Goal: Find specific page/section: Find specific page/section

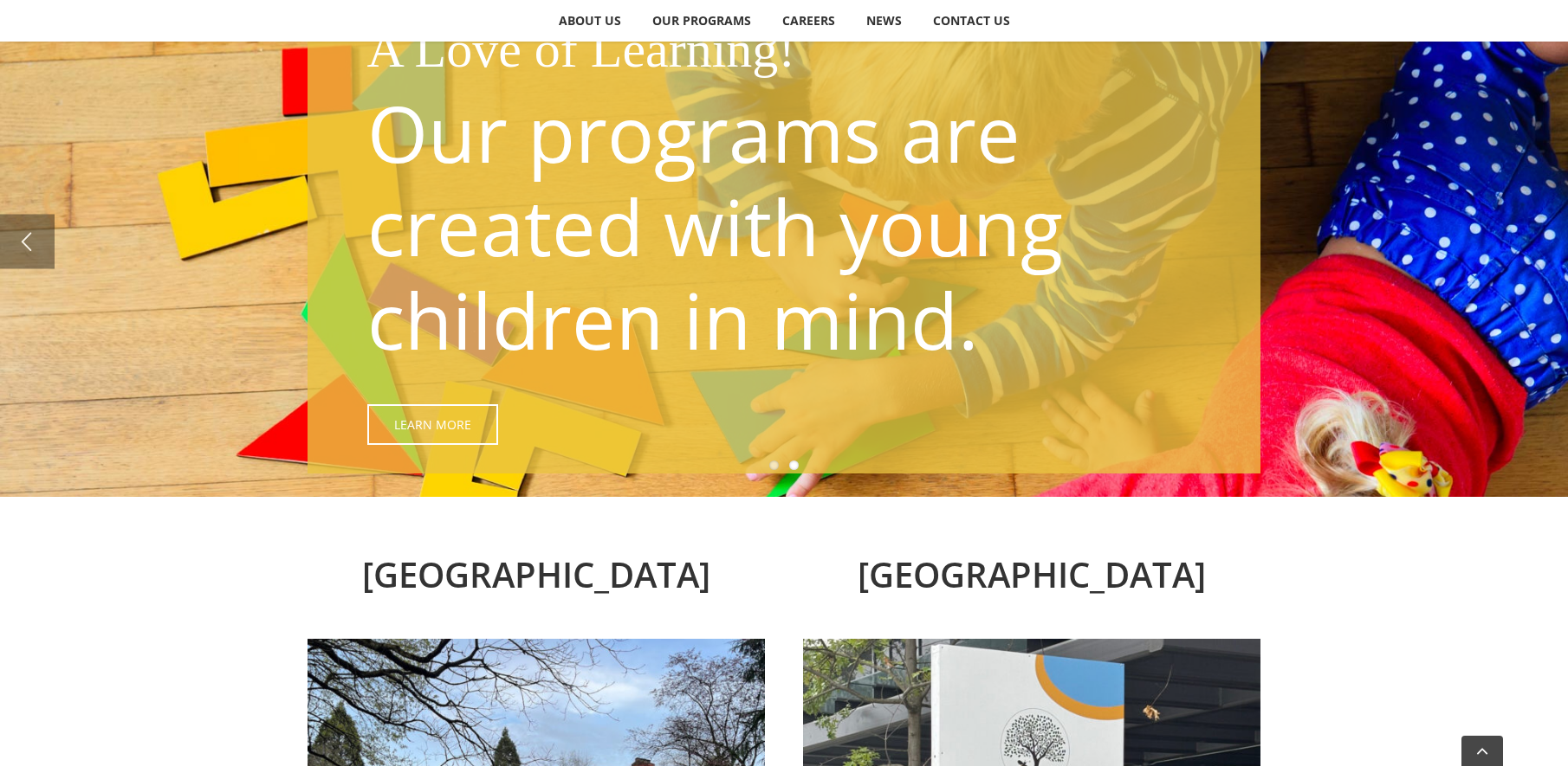
scroll to position [260, 0]
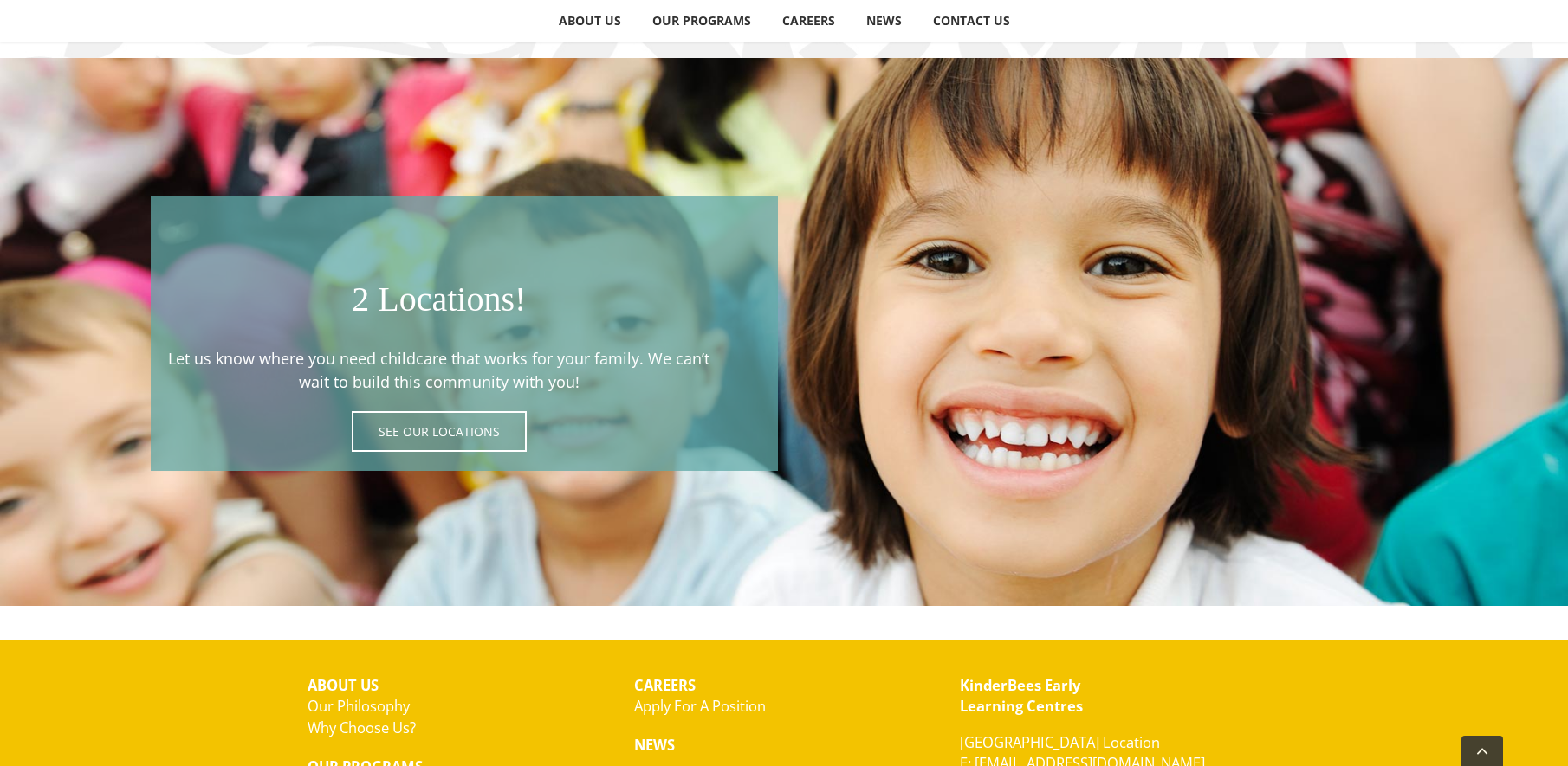
scroll to position [3241, 0]
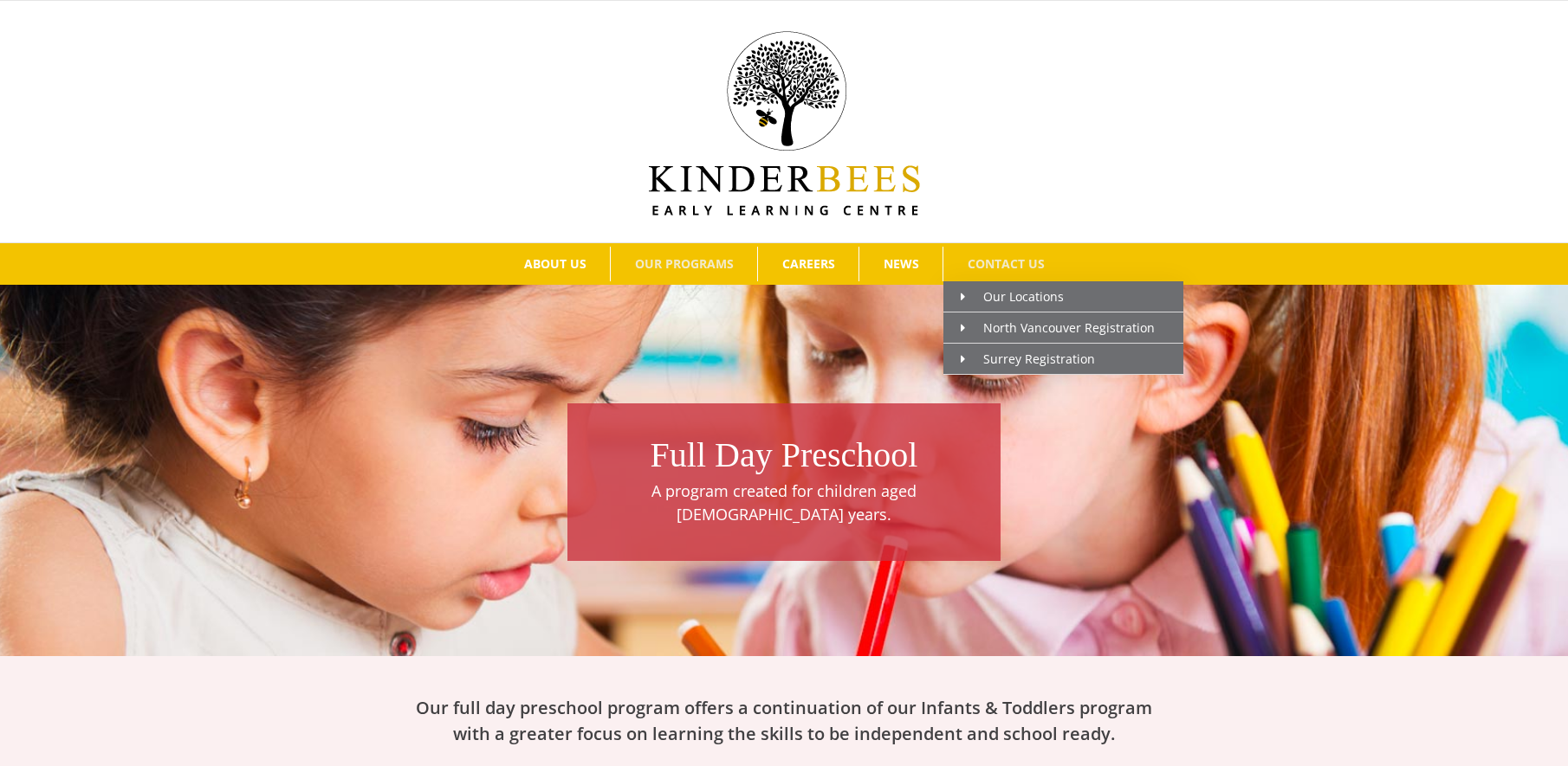
click at [995, 250] on link "CONTACT US" at bounding box center [1005, 264] width 124 height 34
click at [1019, 296] on span "Our Locations" at bounding box center [1012, 296] width 103 height 17
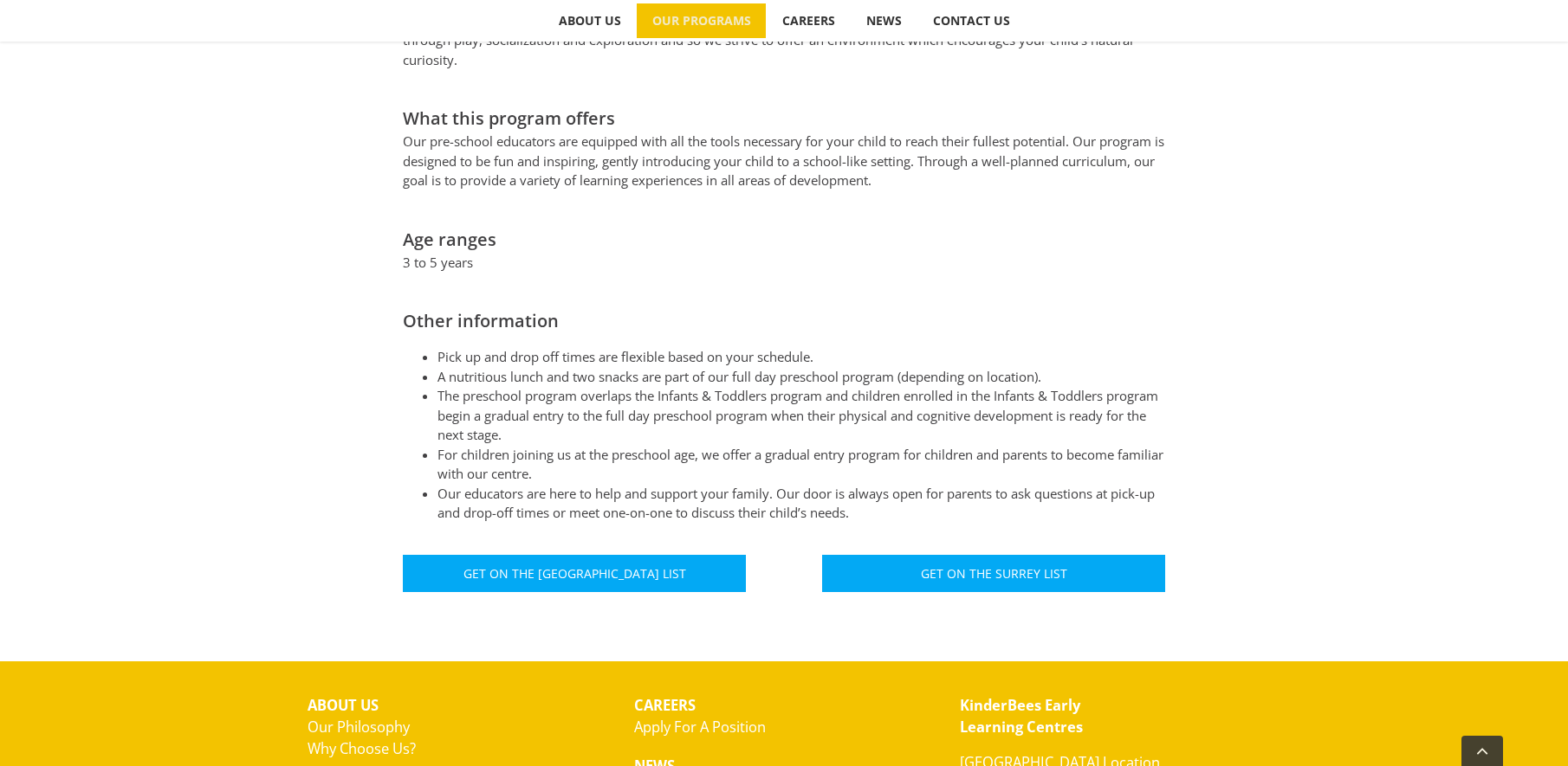
scroll to position [1039, 0]
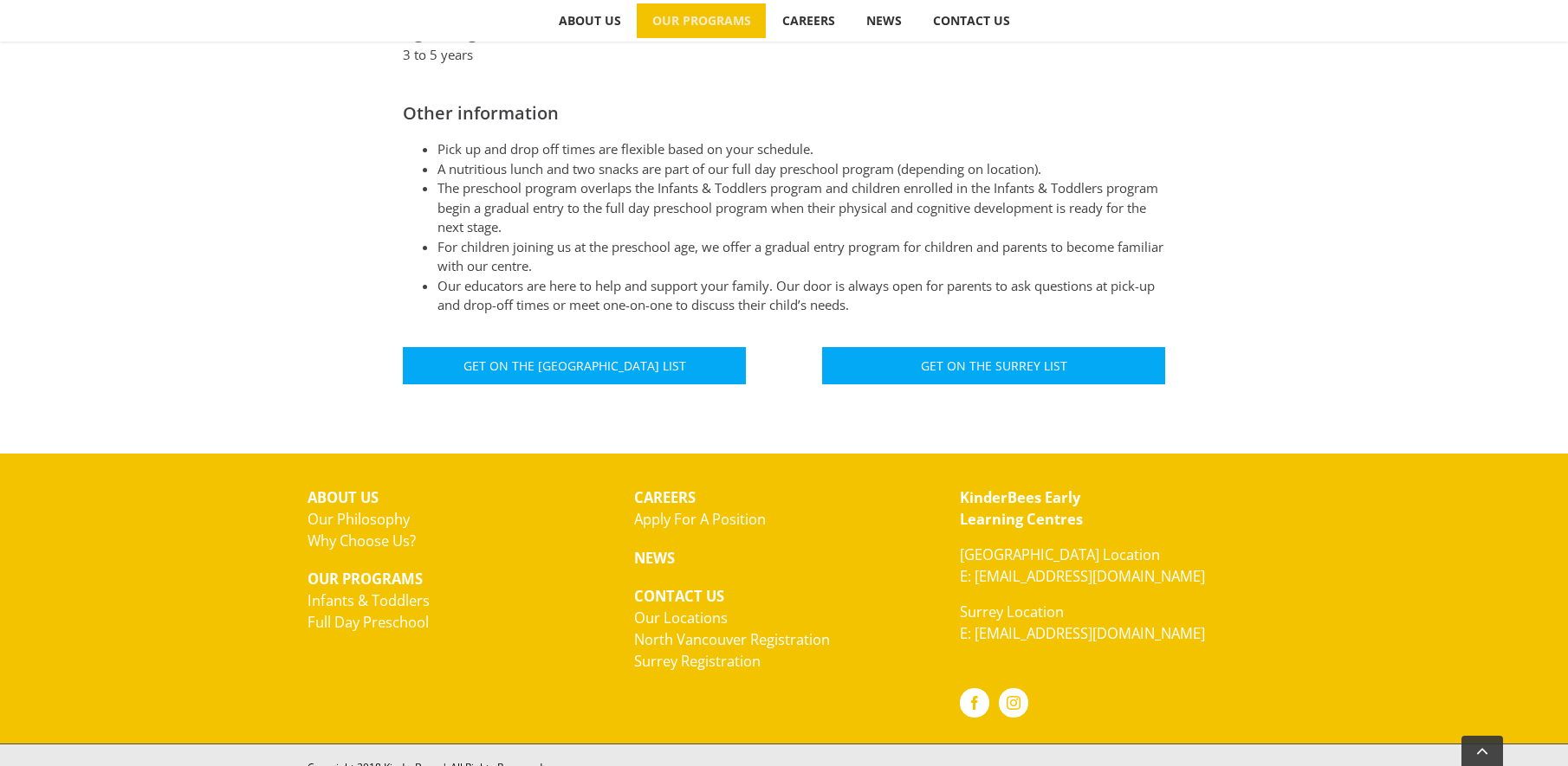
click at [721, 629] on link "North Vancouver Registration" at bounding box center [732, 639] width 196 height 20
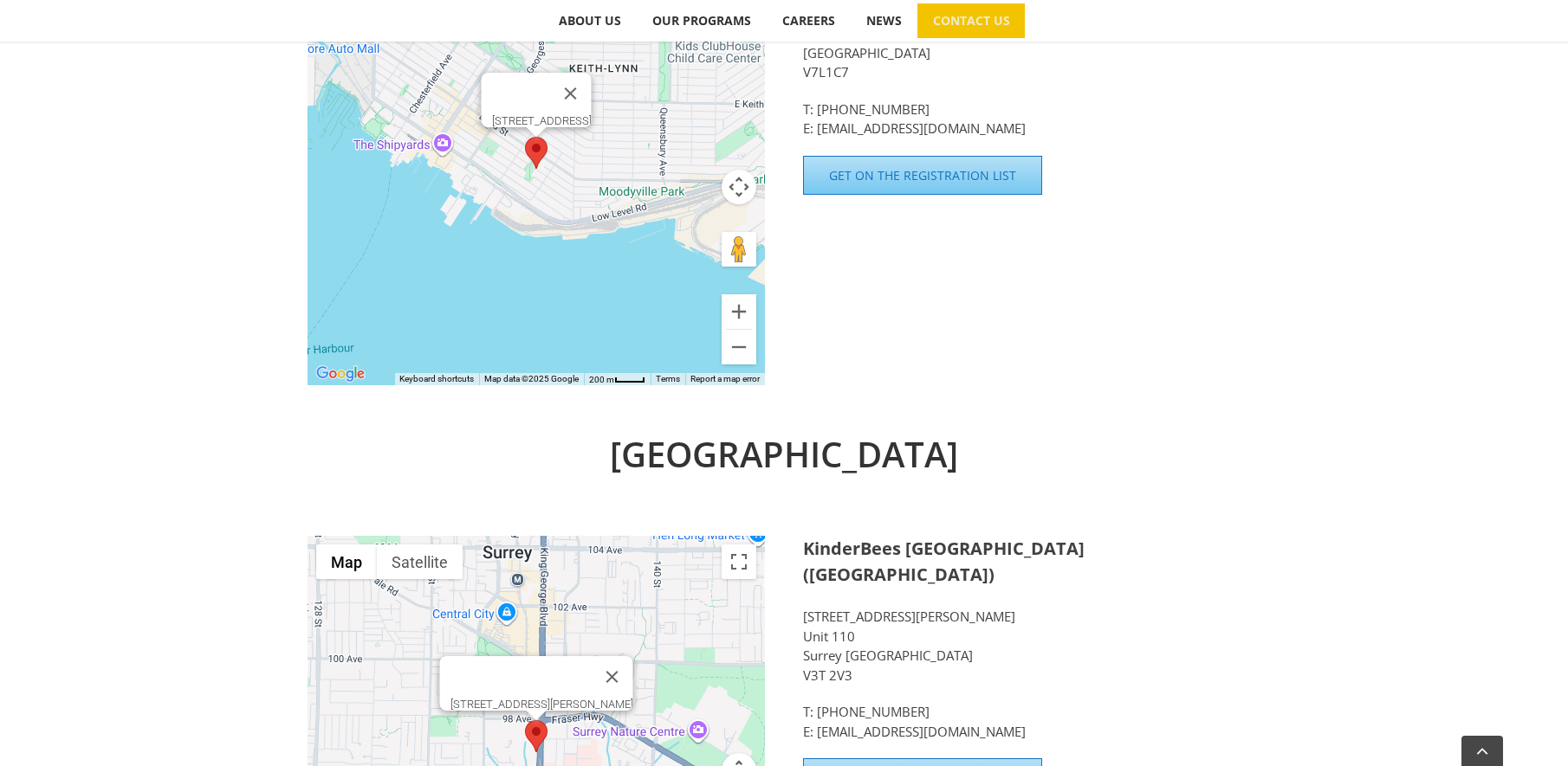
scroll to position [953, 0]
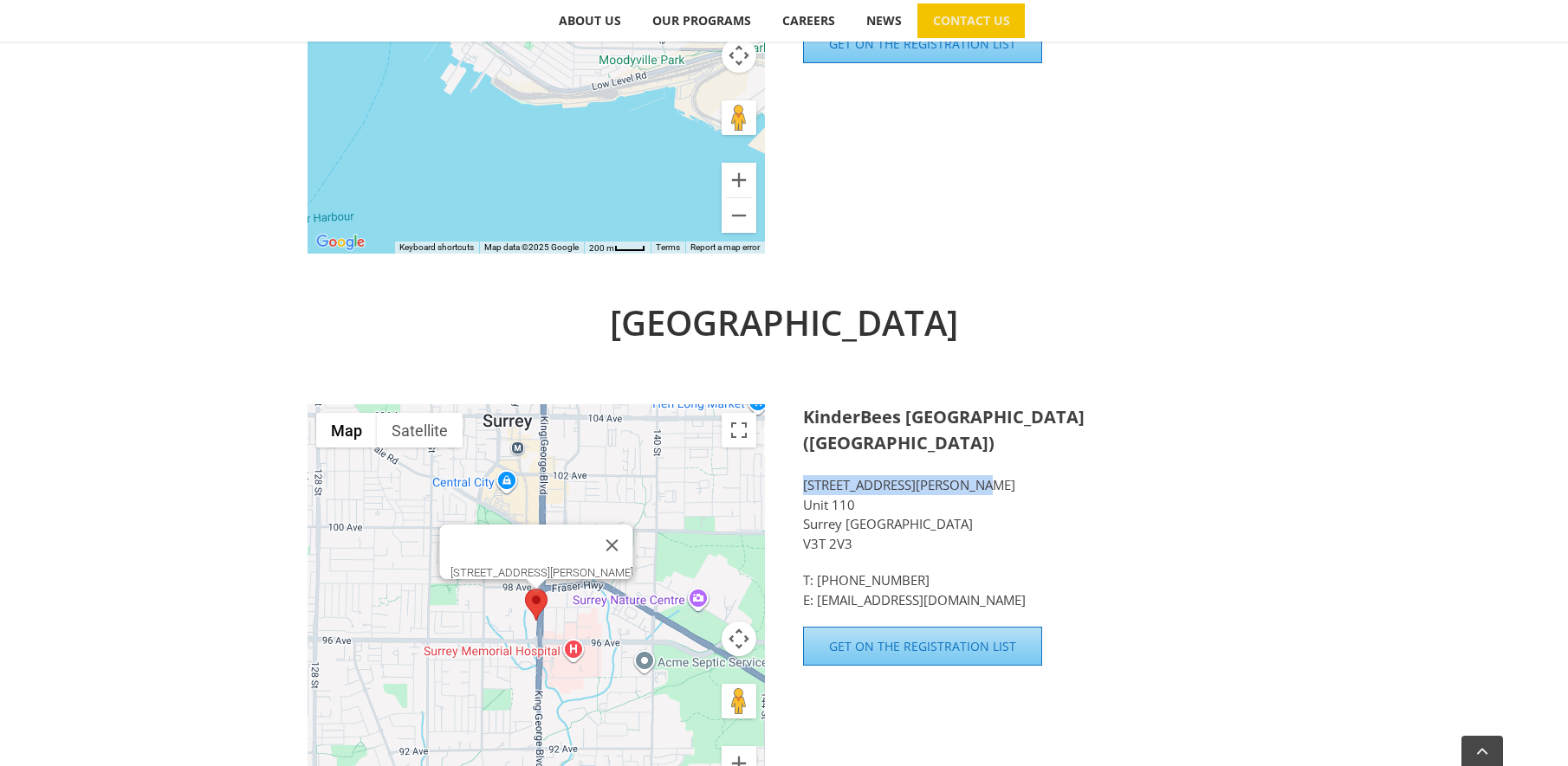
drag, startPoint x: 988, startPoint y: 459, endPoint x: 805, endPoint y: 465, distance: 183.1
click at [805, 475] on p "9675 King George Boulevard Unit 110 Surrey BC V3T 2V3" at bounding box center [1032, 514] width 458 height 78
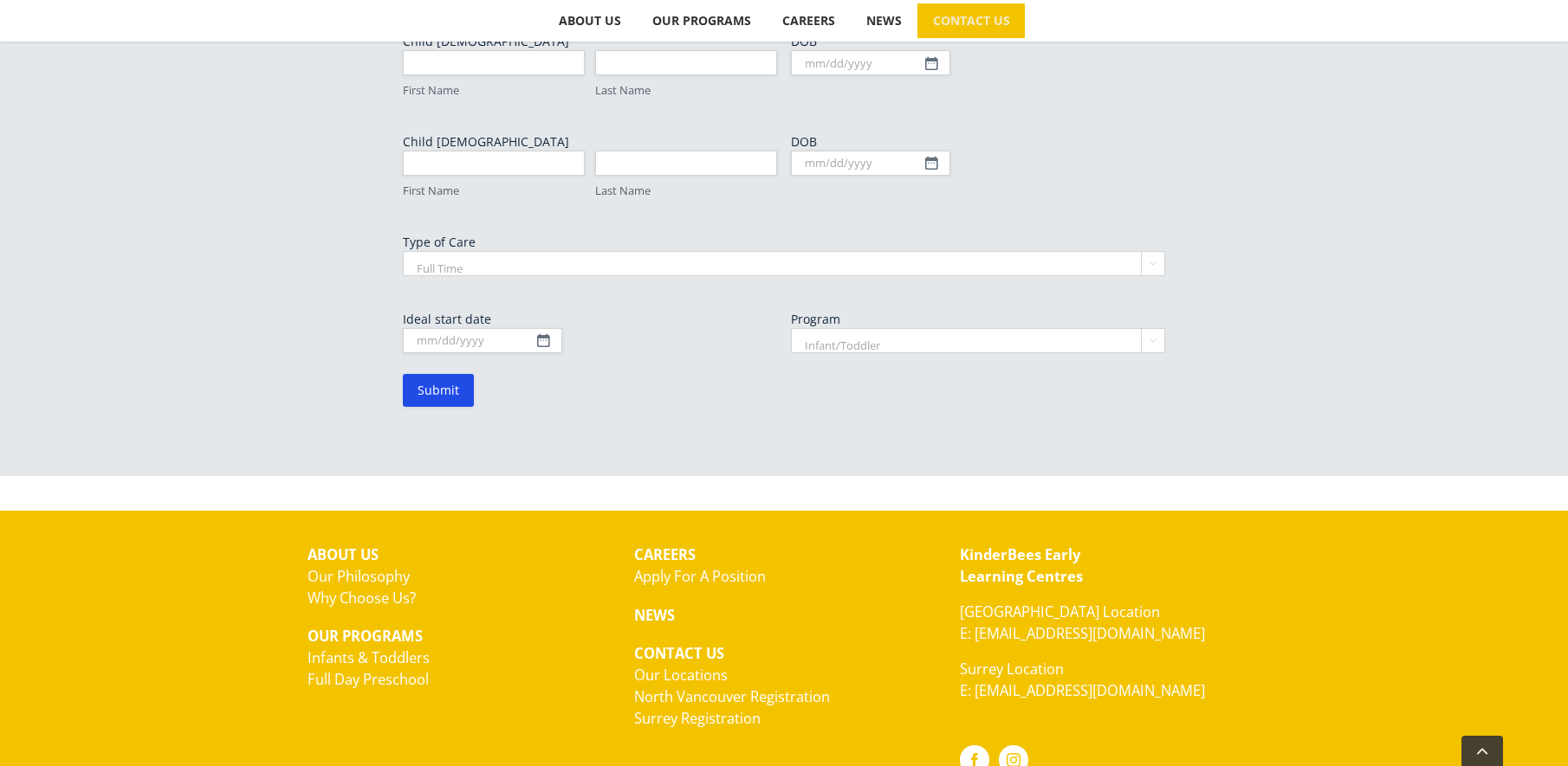
scroll to position [1198, 0]
